Goal: Task Accomplishment & Management: Use online tool/utility

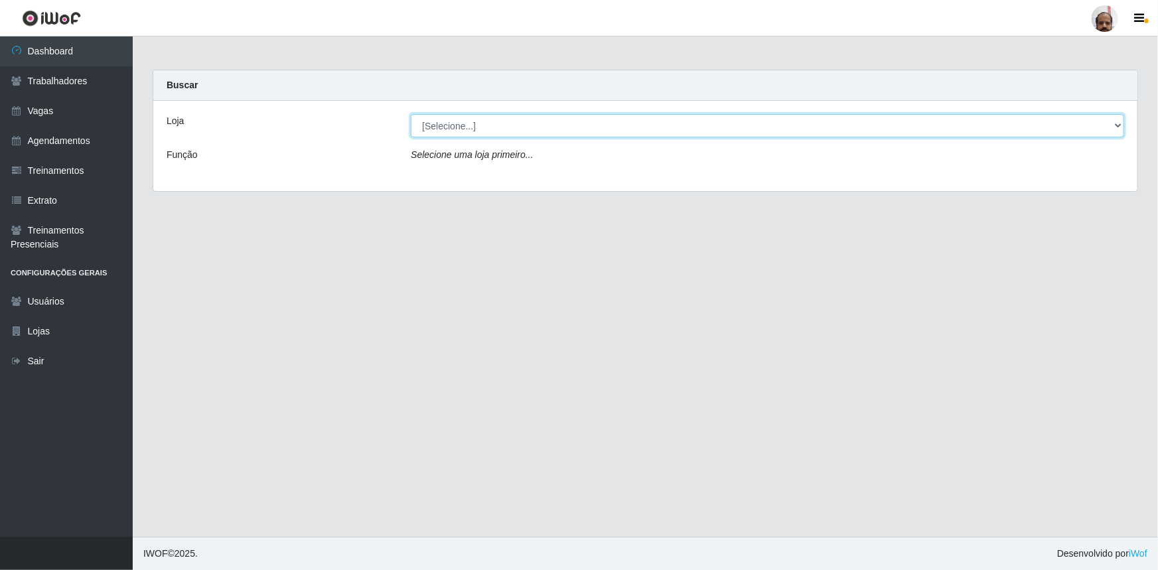
click at [1116, 127] on select "[Selecione...] Mar Vermelho - Loja 05" at bounding box center [768, 125] width 714 height 23
select select "252"
click at [411, 114] on select "[Selecione...] Mar Vermelho - Loja 05" at bounding box center [768, 125] width 714 height 23
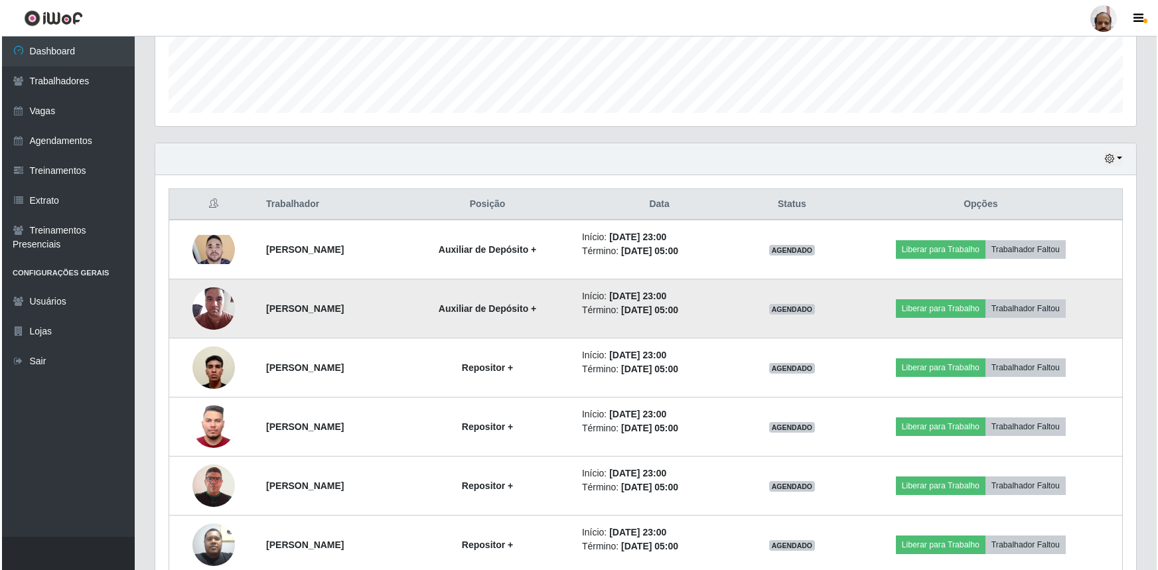
scroll to position [422, 0]
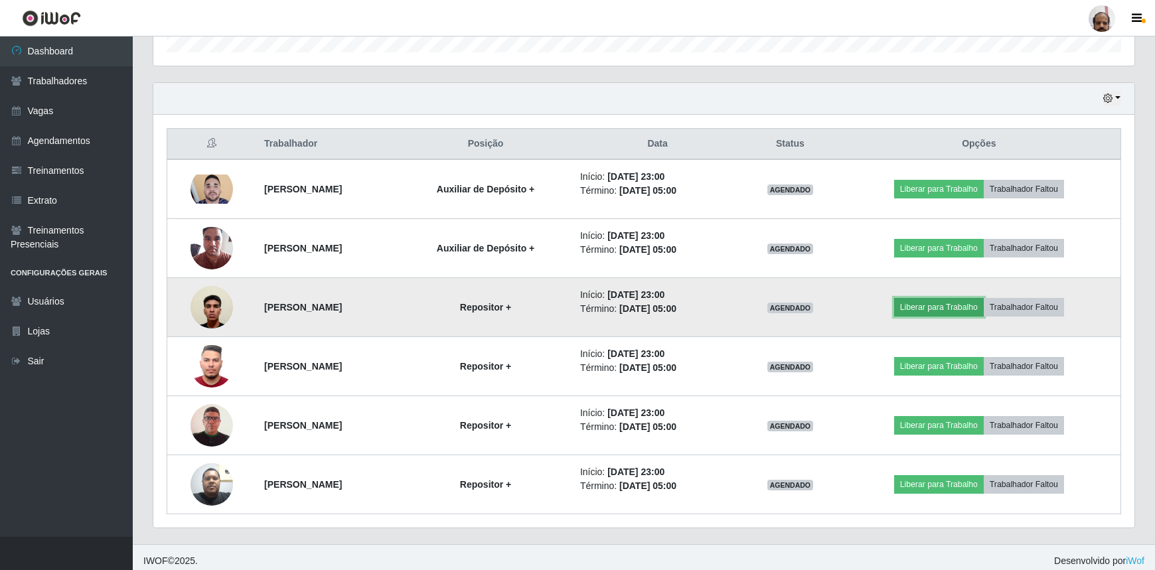
click at [931, 305] on button "Liberar para Trabalho" at bounding box center [939, 307] width 90 height 19
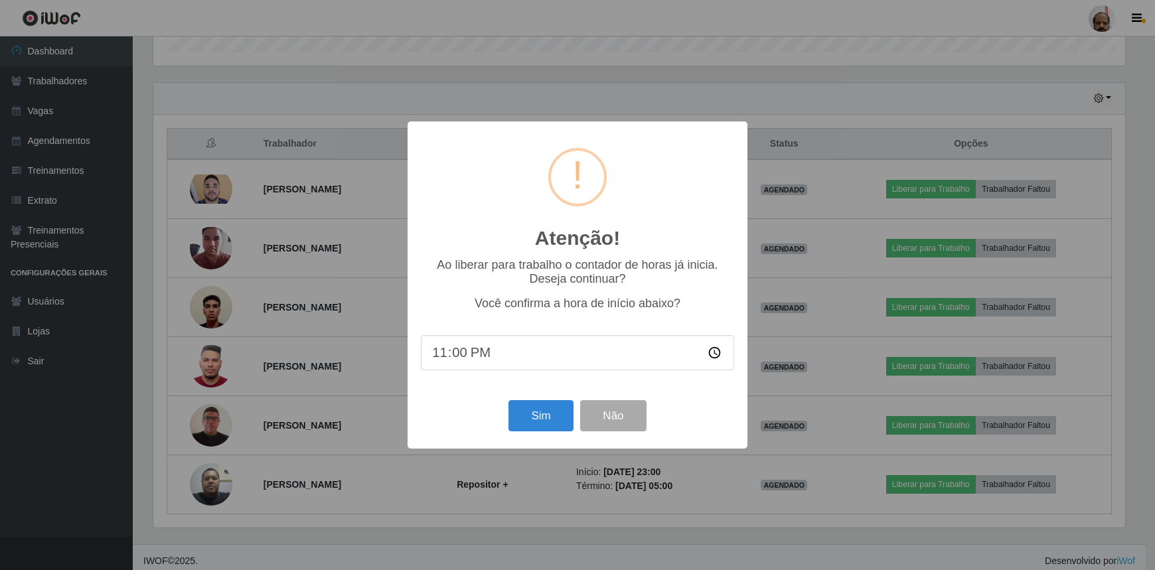
scroll to position [276, 975]
click at [526, 423] on button "Sim" at bounding box center [543, 415] width 64 height 31
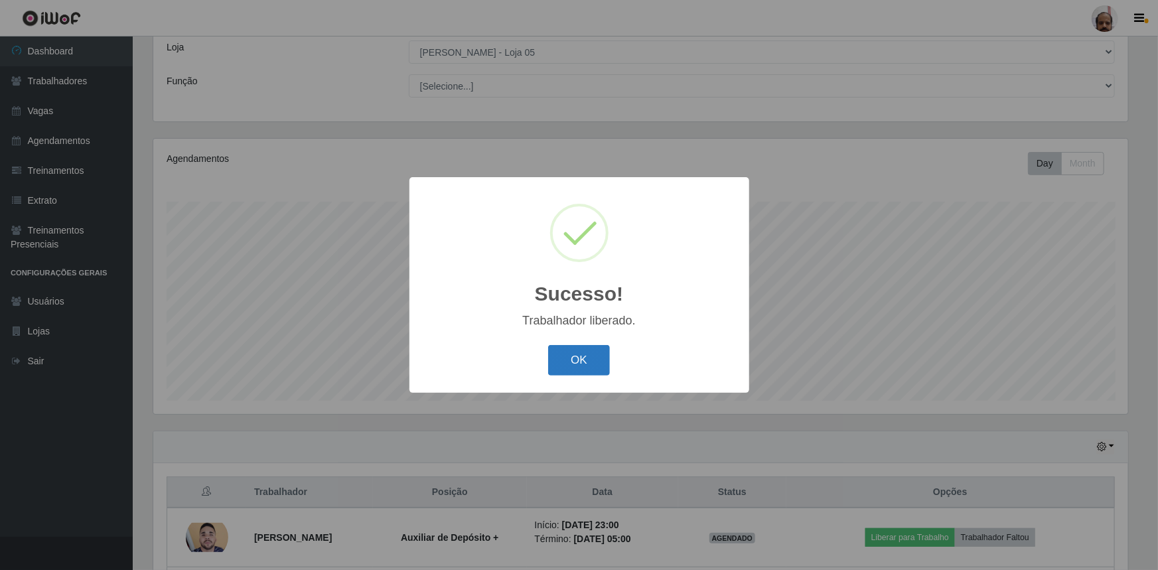
click at [584, 364] on button "OK" at bounding box center [579, 360] width 62 height 31
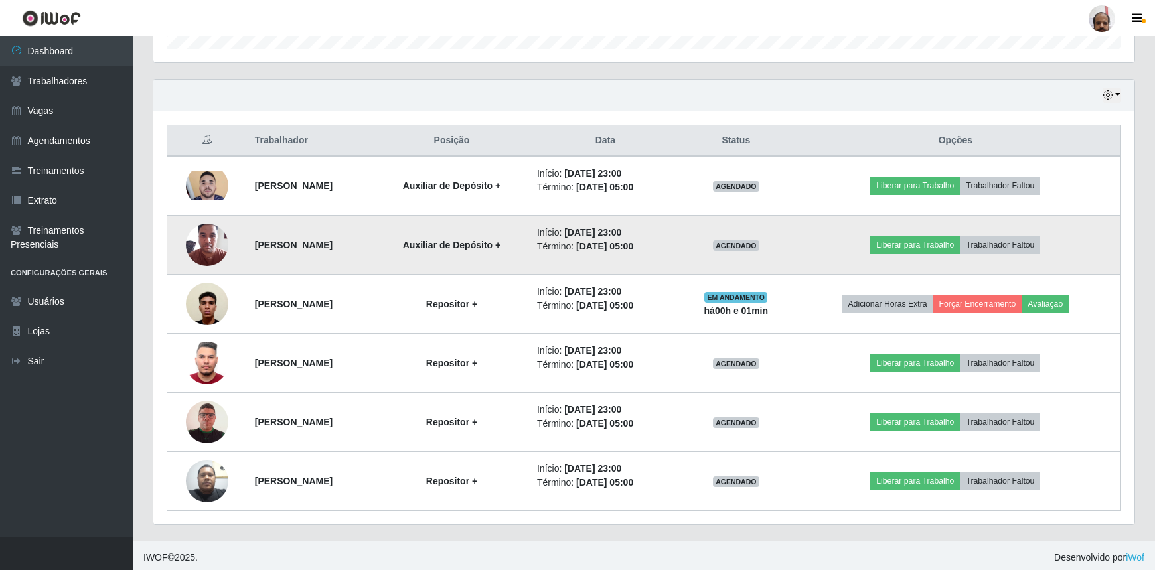
scroll to position [428, 0]
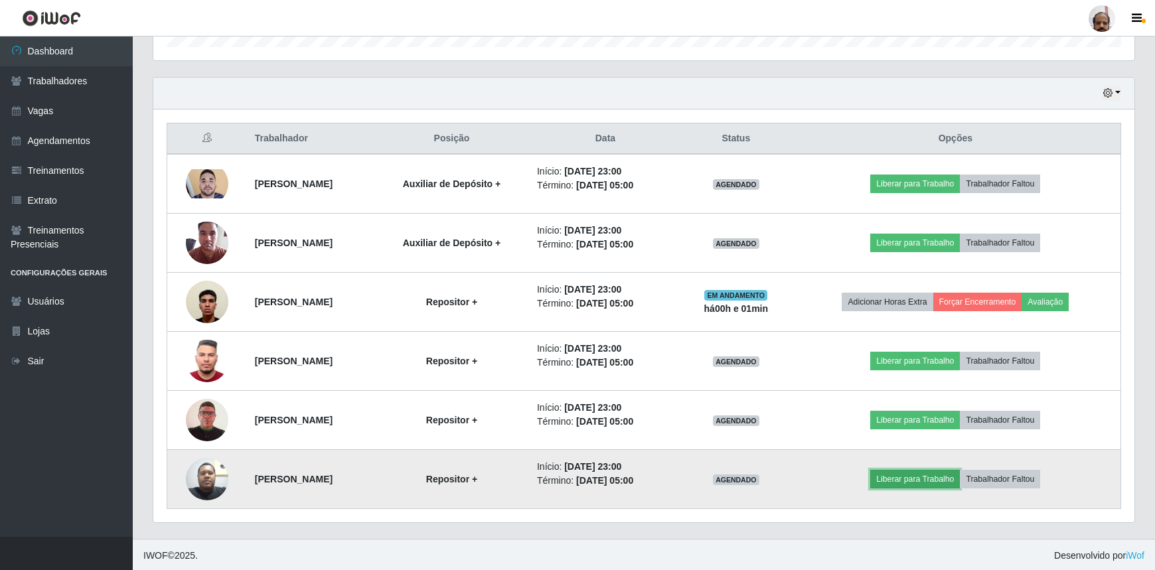
click at [912, 475] on button "Liberar para Trabalho" at bounding box center [915, 479] width 90 height 19
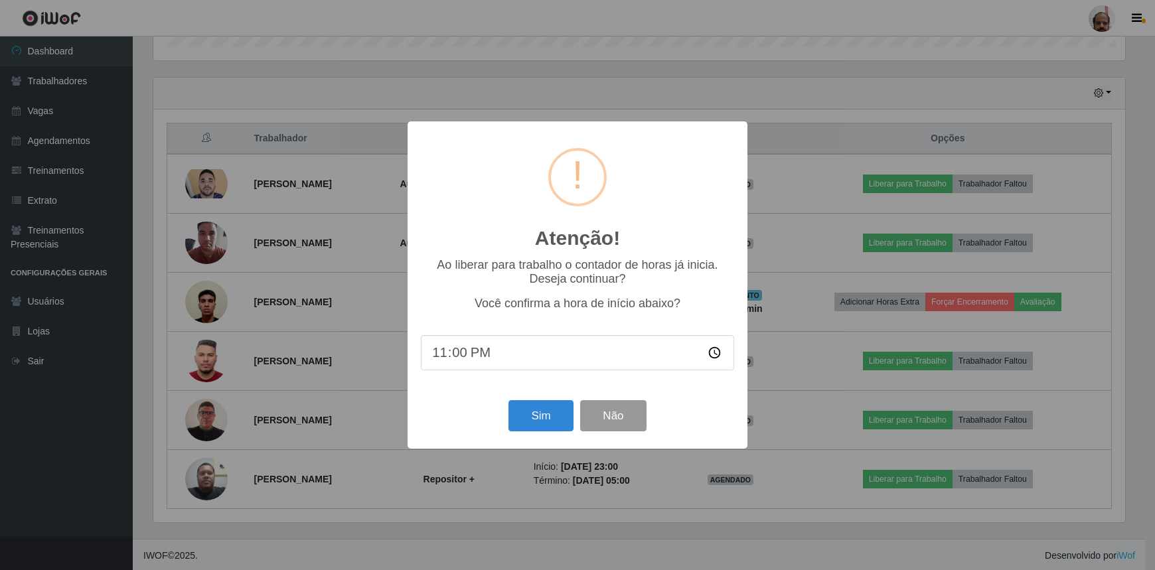
scroll to position [276, 975]
click at [558, 414] on button "Sim" at bounding box center [543, 415] width 64 height 31
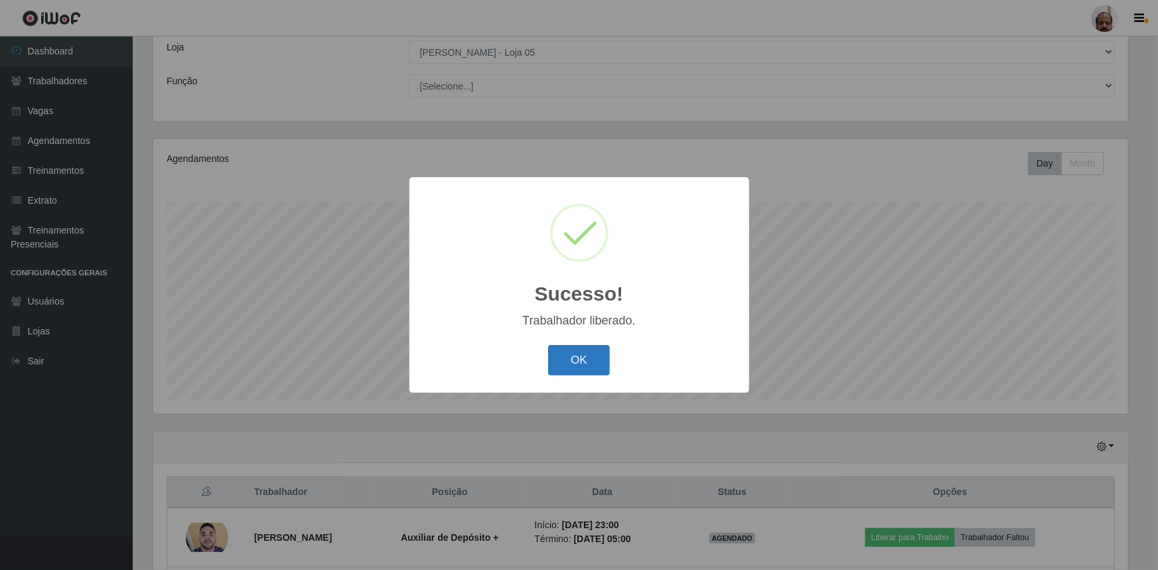
click at [590, 372] on button "OK" at bounding box center [579, 360] width 62 height 31
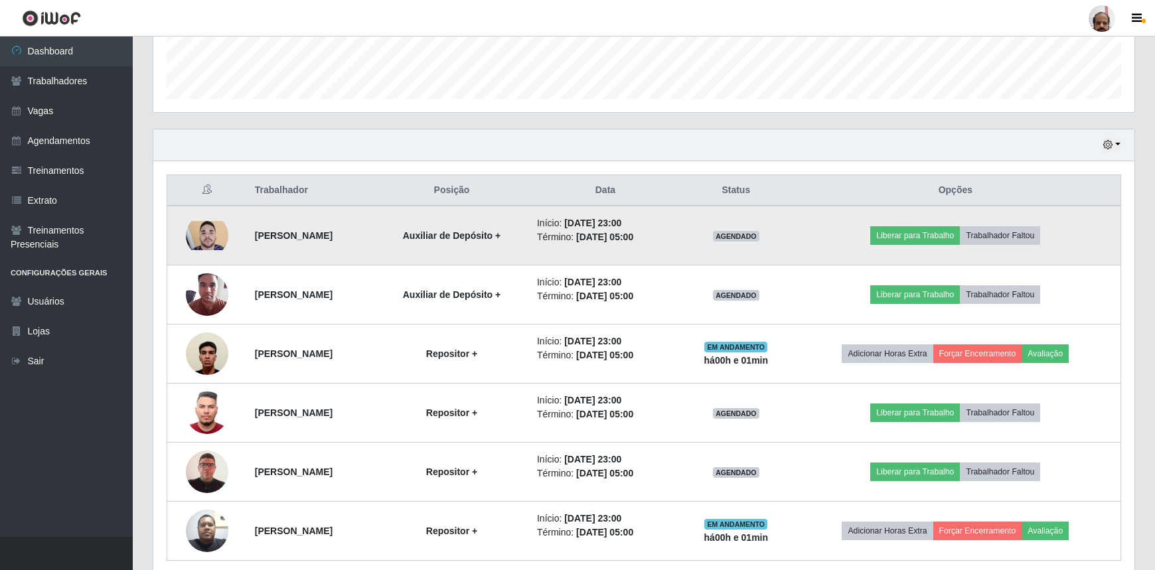
scroll to position [428, 0]
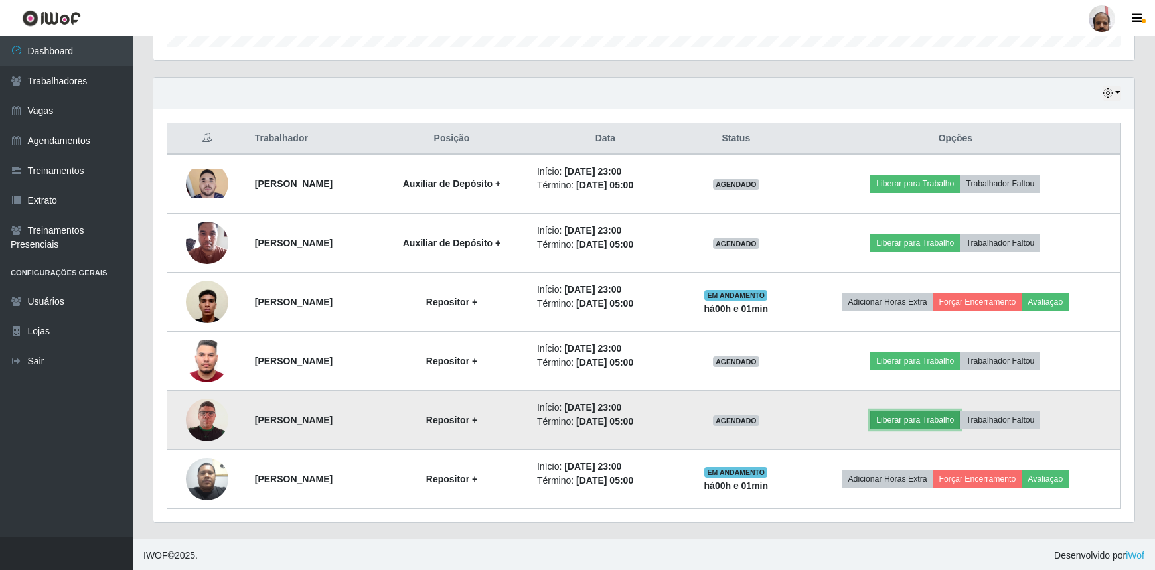
click at [911, 420] on button "Liberar para Trabalho" at bounding box center [915, 420] width 90 height 19
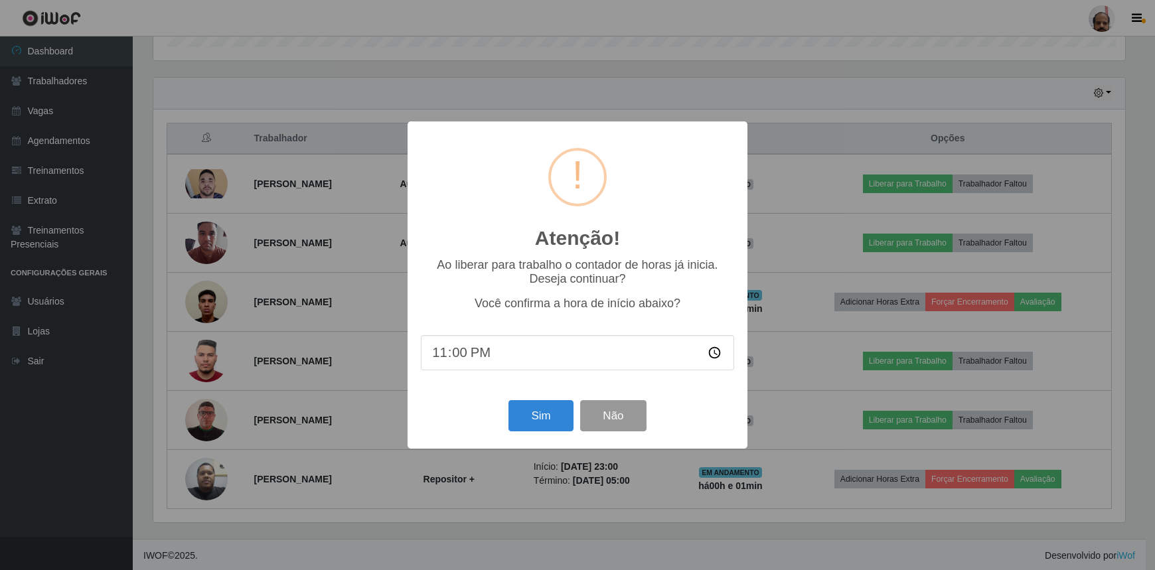
scroll to position [276, 975]
click at [531, 418] on button "Sim" at bounding box center [543, 415] width 64 height 31
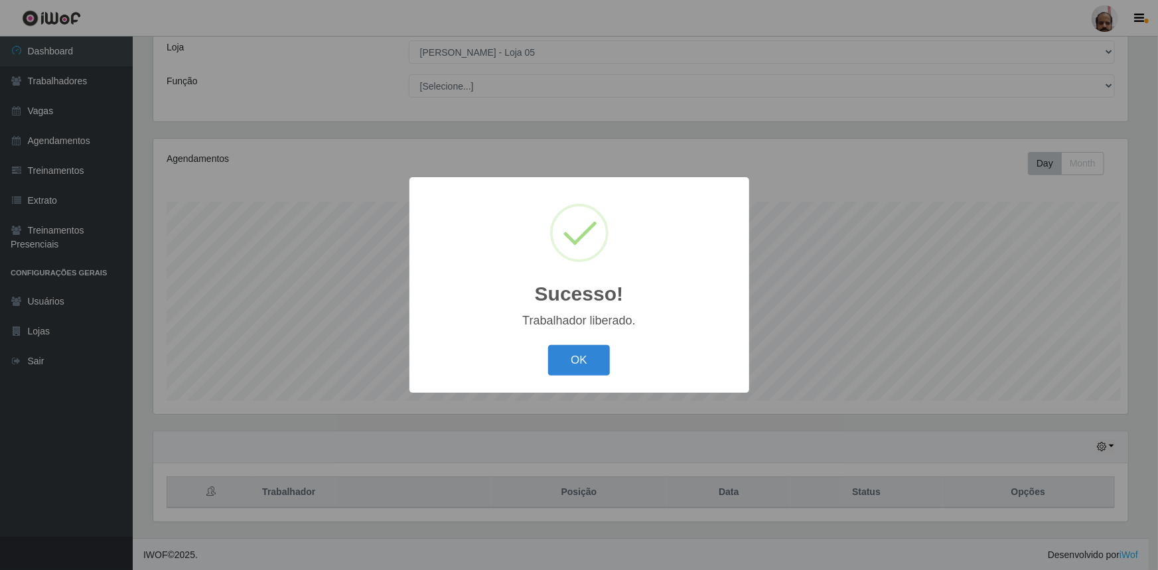
scroll to position [0, 0]
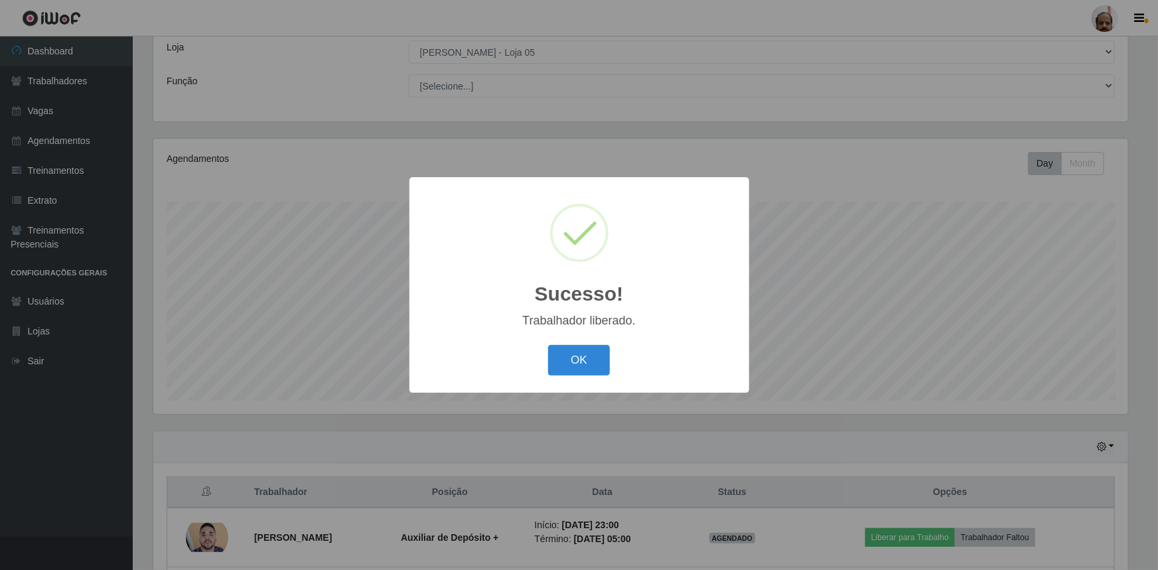
click at [544, 374] on div "OK Cancel" at bounding box center [579, 360] width 313 height 38
click at [558, 370] on button "OK" at bounding box center [579, 360] width 62 height 31
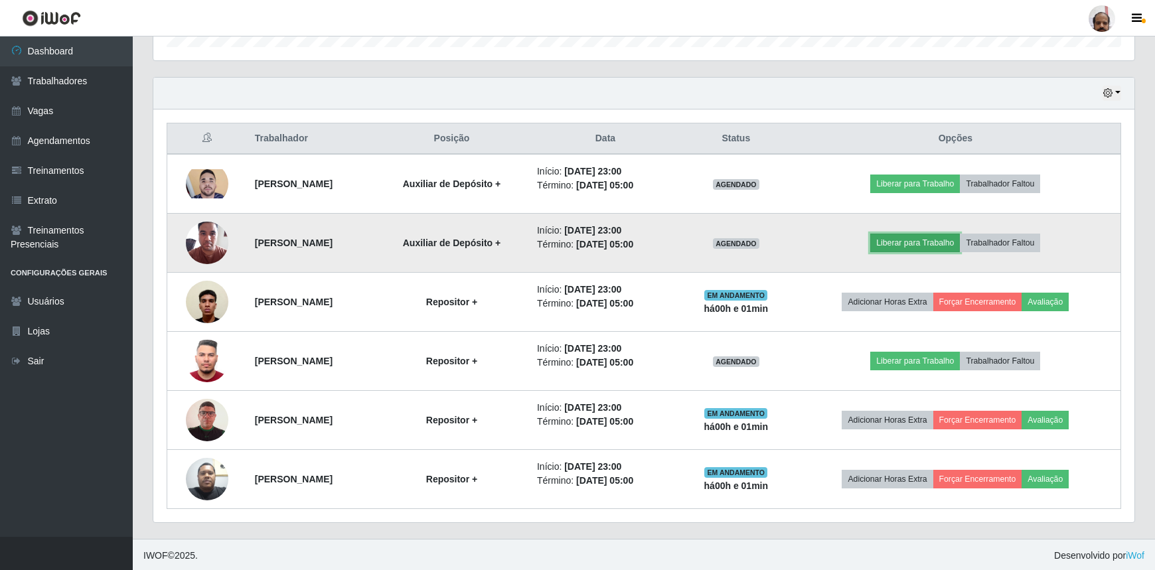
click at [910, 248] on button "Liberar para Trabalho" at bounding box center [915, 243] width 90 height 19
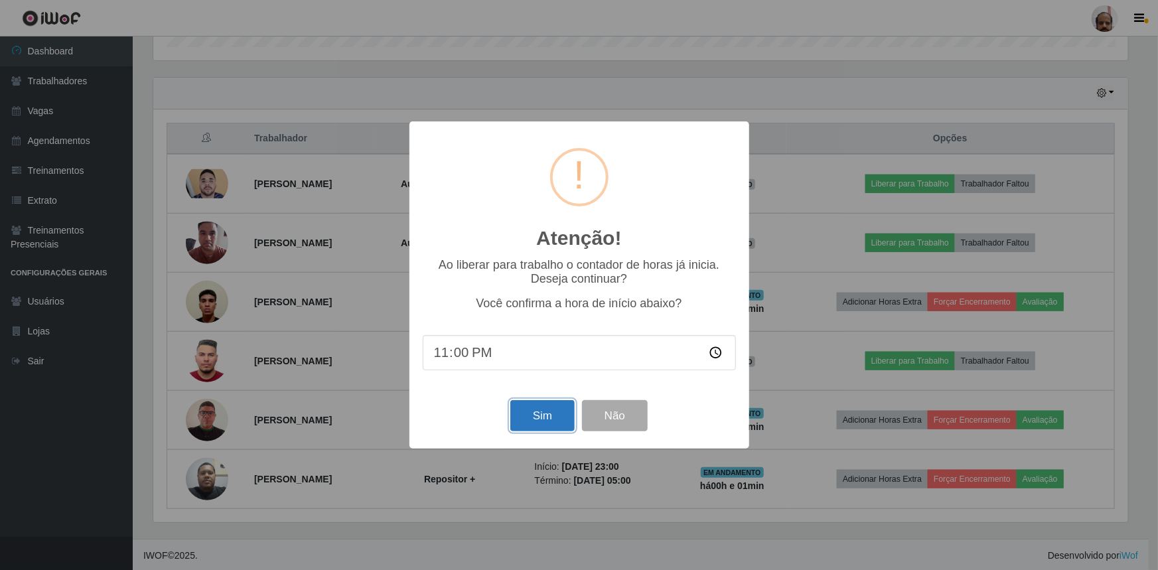
click at [555, 414] on button "Sim" at bounding box center [543, 415] width 64 height 31
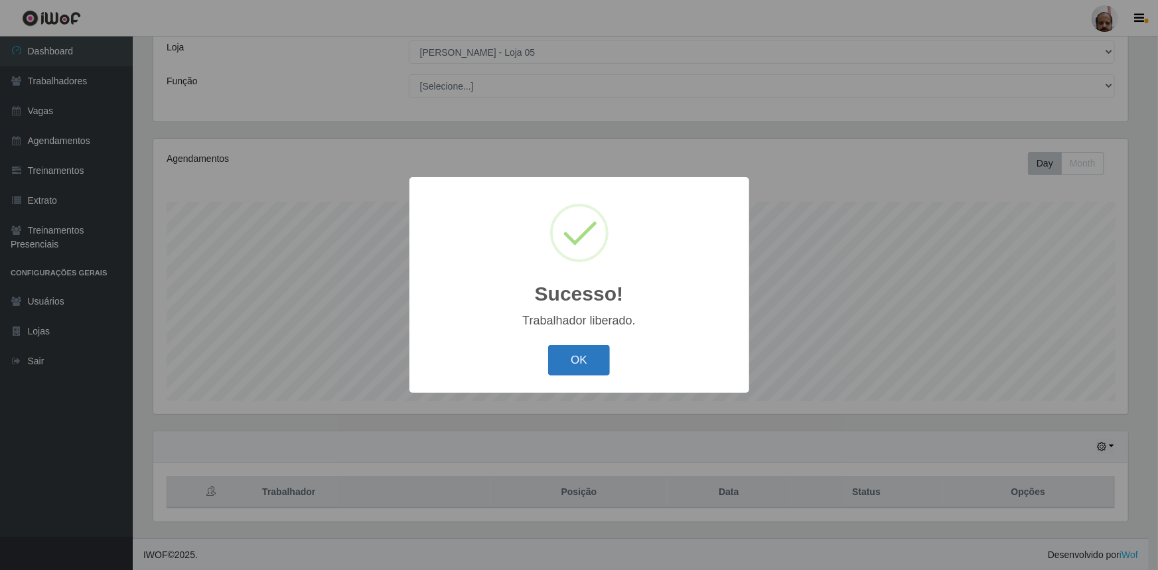
click at [592, 358] on button "OK" at bounding box center [579, 360] width 62 height 31
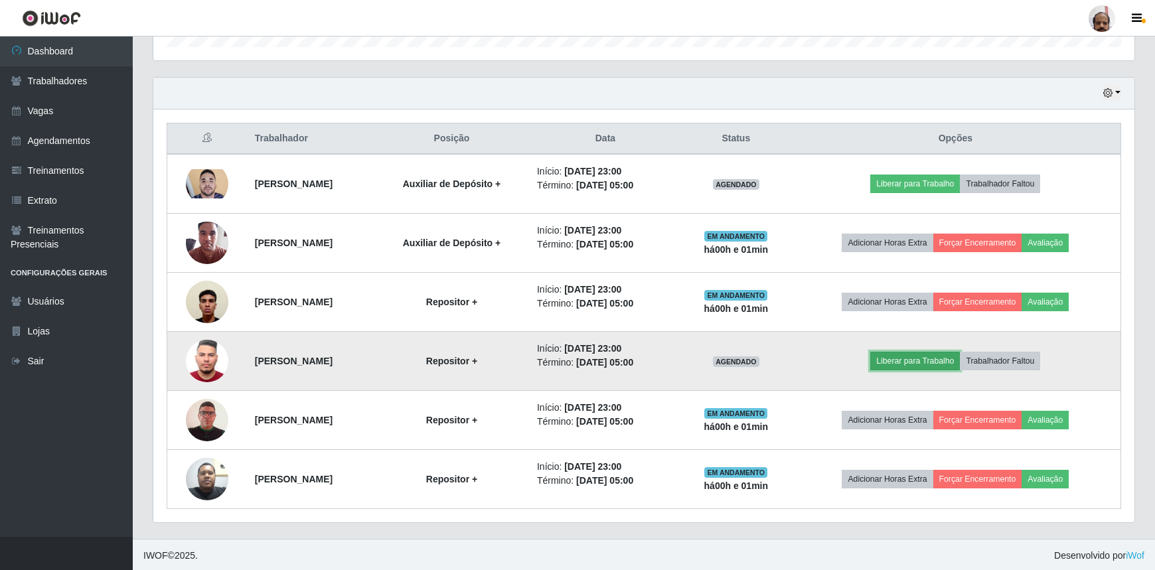
click at [935, 362] on button "Liberar para Trabalho" at bounding box center [915, 361] width 90 height 19
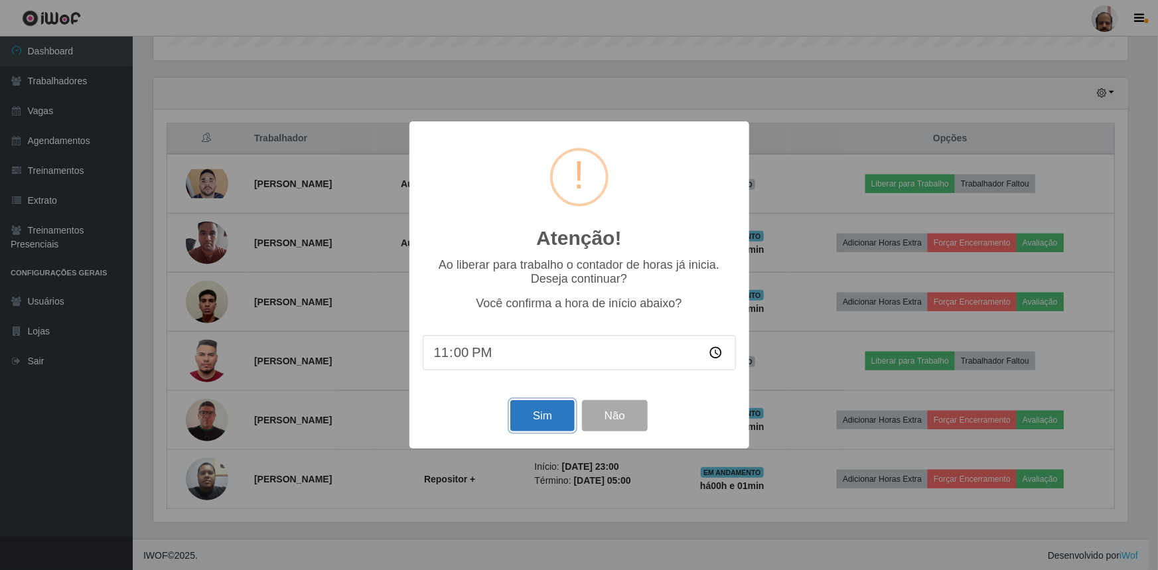
click at [540, 422] on button "Sim" at bounding box center [543, 415] width 64 height 31
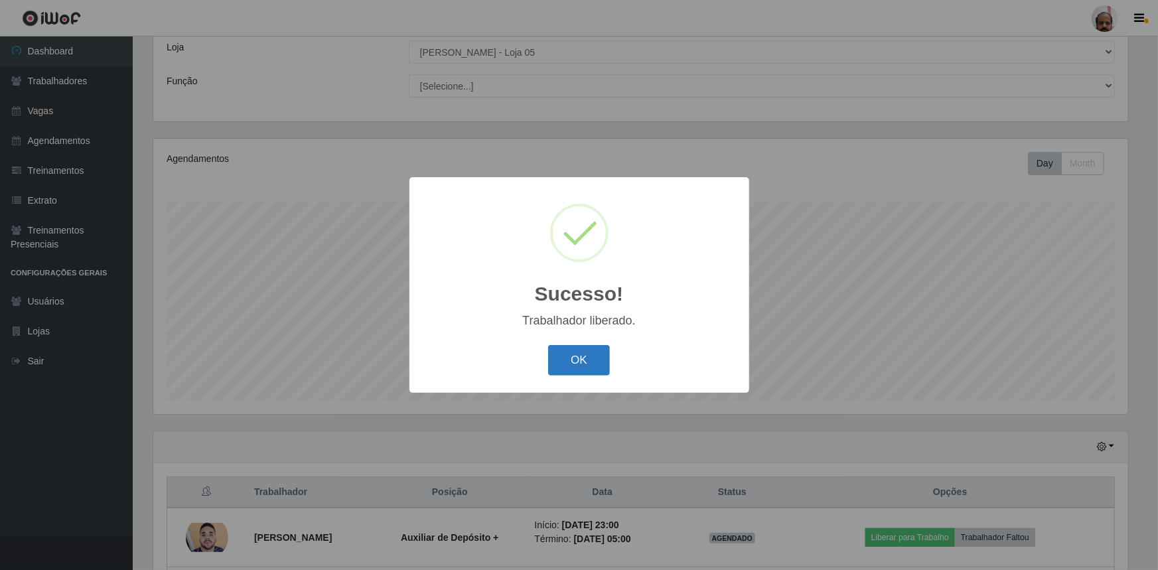
click at [574, 362] on button "OK" at bounding box center [579, 360] width 62 height 31
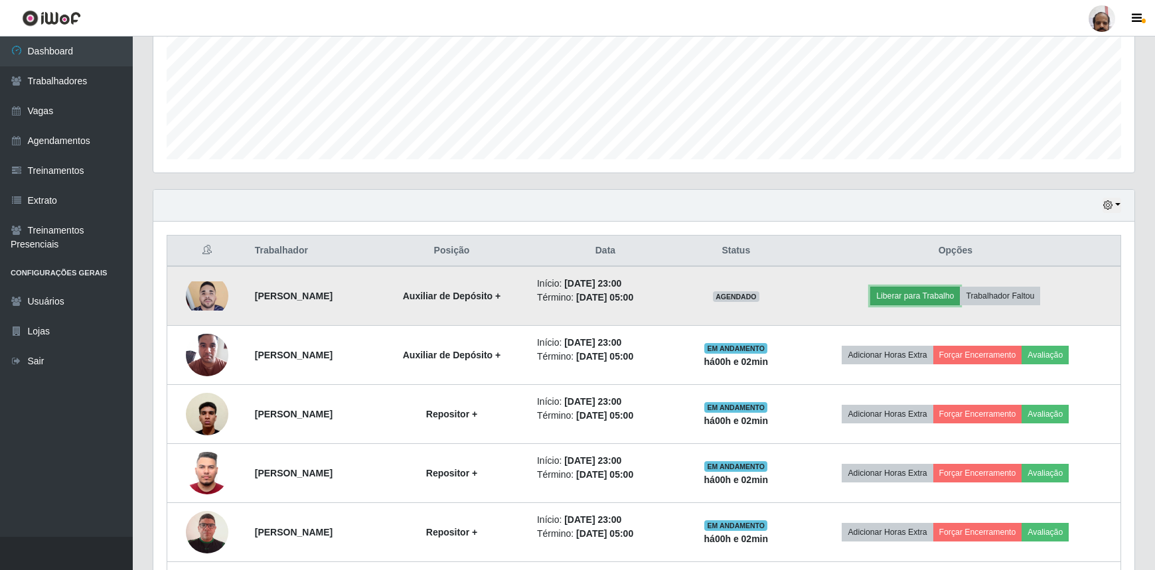
click at [943, 287] on button "Liberar para Trabalho" at bounding box center [915, 296] width 90 height 19
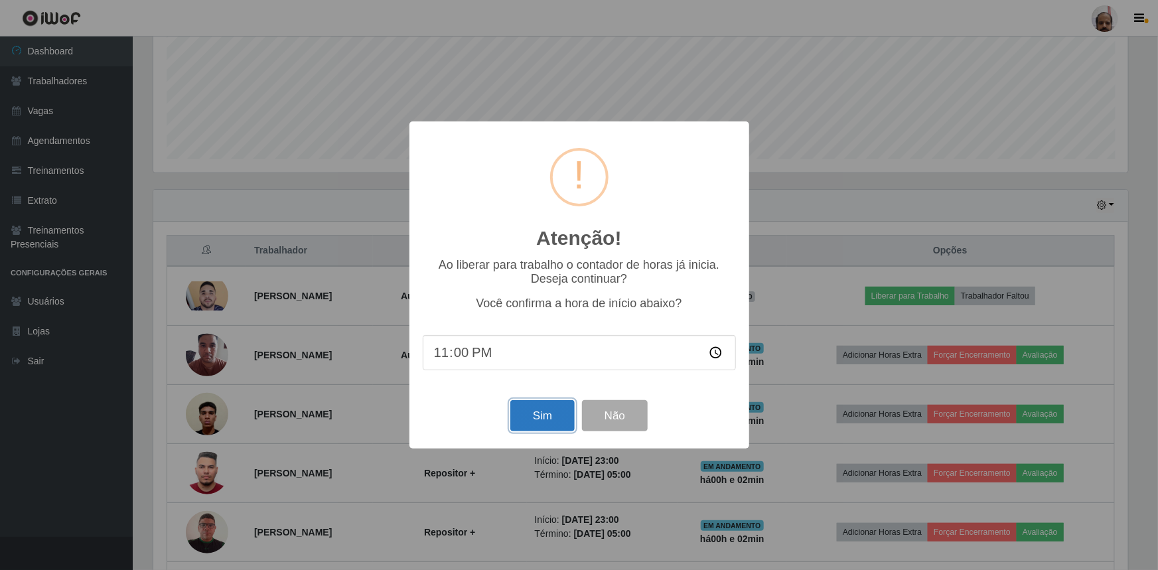
click at [551, 418] on button "Sim" at bounding box center [543, 415] width 64 height 31
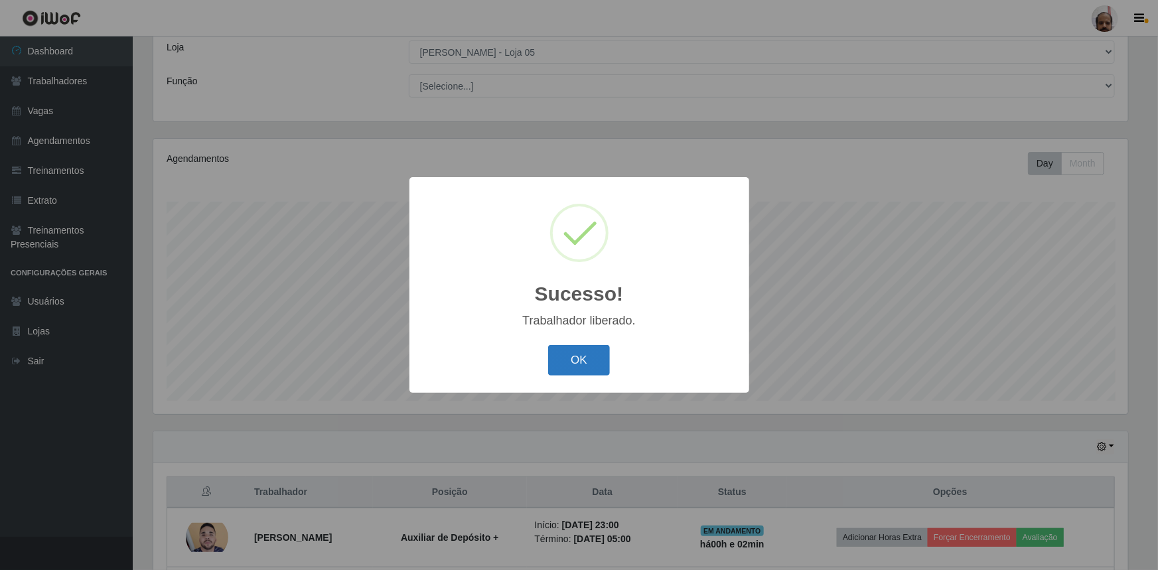
click at [597, 366] on button "OK" at bounding box center [579, 360] width 62 height 31
